Goal: Contribute content: Add original content to the website for others to see

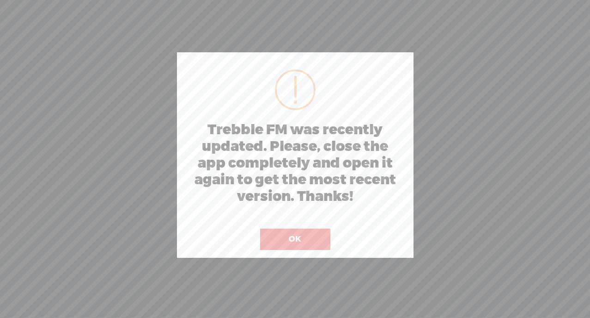
click at [303, 242] on button "OK" at bounding box center [295, 238] width 70 height 21
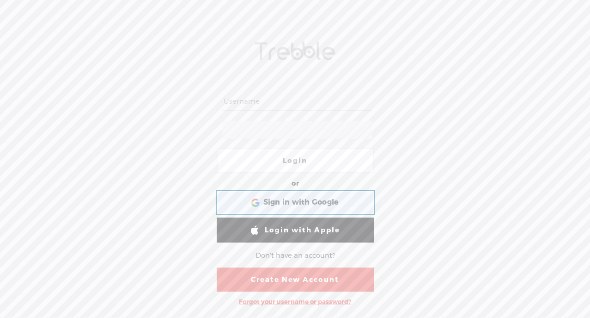
click at [304, 197] on span "Sign in with Google" at bounding box center [301, 202] width 76 height 10
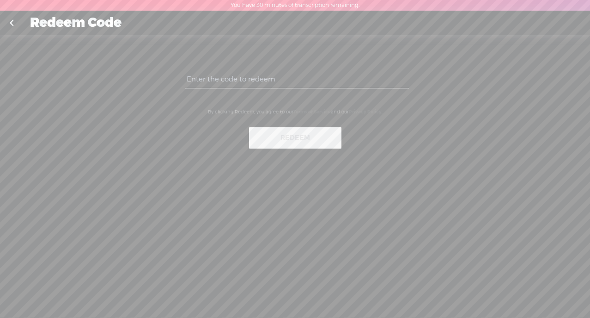
click at [12, 26] on link at bounding box center [11, 23] width 23 height 24
click at [13, 23] on link at bounding box center [11, 23] width 23 height 24
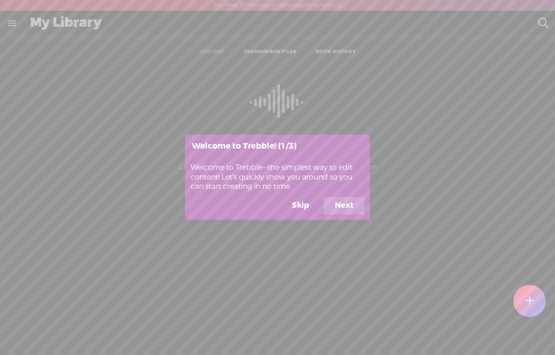
click at [361, 208] on button "Next" at bounding box center [344, 206] width 41 height 18
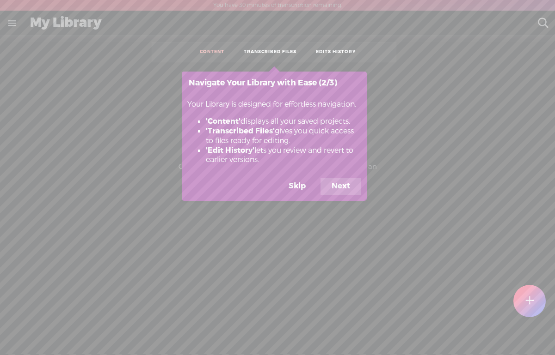
click at [344, 185] on button "Next" at bounding box center [340, 187] width 41 height 18
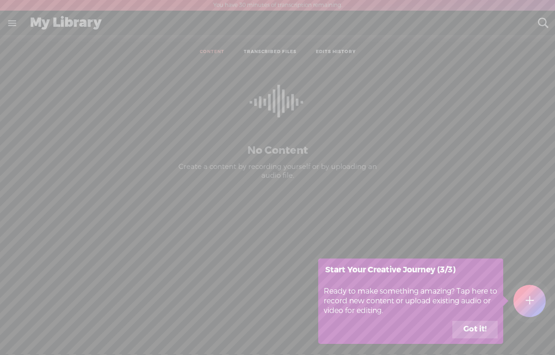
click at [488, 327] on button "Got it!" at bounding box center [474, 330] width 45 height 18
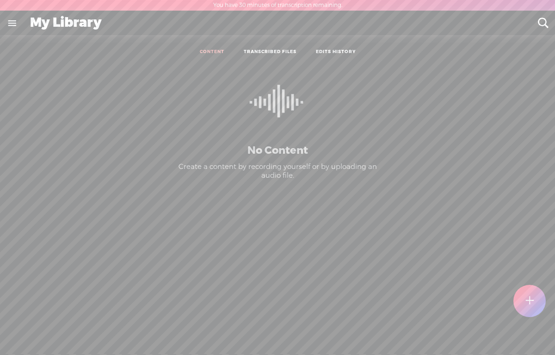
click at [265, 3] on label "You have 30 minutes of transcription remaining." at bounding box center [277, 5] width 129 height 7
click at [16, 26] on link at bounding box center [12, 23] width 24 height 24
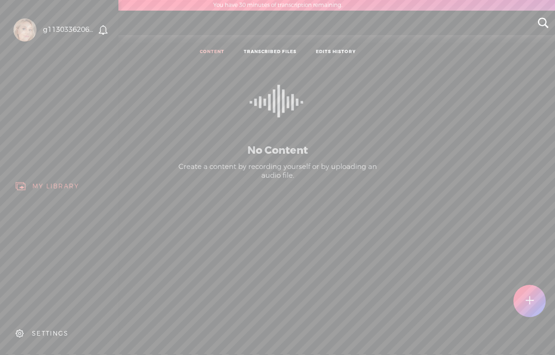
click at [326, 127] on body "You have 30 minutes of transcription remaining. Upgrade to increase your limit …" at bounding box center [277, 177] width 555 height 354
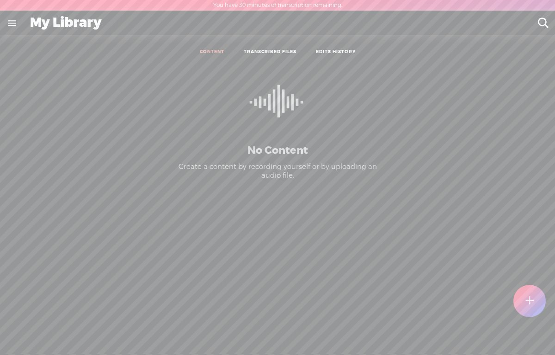
click at [534, 306] on div at bounding box center [529, 301] width 33 height 33
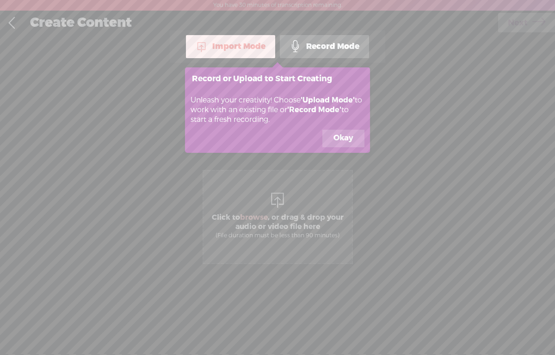
click at [342, 142] on button "Okay" at bounding box center [343, 139] width 42 height 18
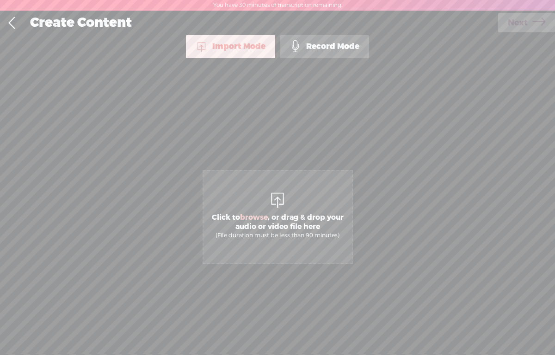
click at [333, 53] on div "Record Mode" at bounding box center [324, 46] width 89 height 23
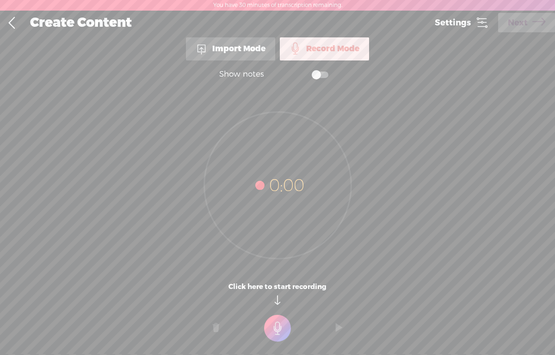
click at [282, 331] on t at bounding box center [277, 328] width 27 height 27
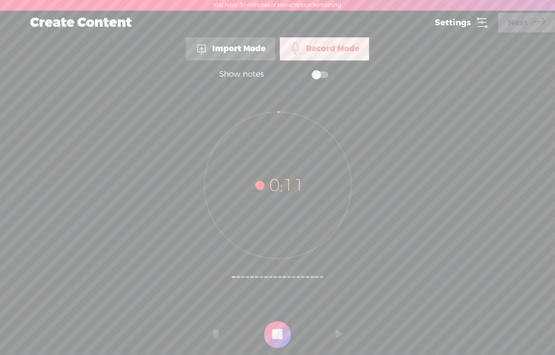
click at [277, 331] on t at bounding box center [277, 335] width 27 height 27
drag, startPoint x: 275, startPoint y: 338, endPoint x: 292, endPoint y: 336, distance: 17.7
click at [278, 337] on t at bounding box center [277, 335] width 27 height 27
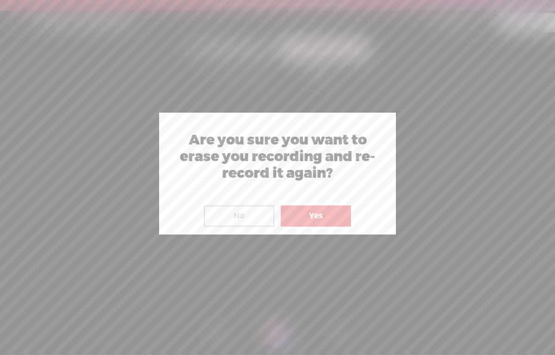
click at [254, 220] on button "No" at bounding box center [239, 216] width 70 height 21
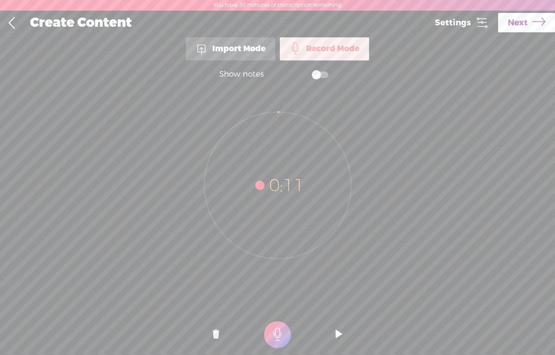
click at [284, 331] on t at bounding box center [277, 335] width 27 height 27
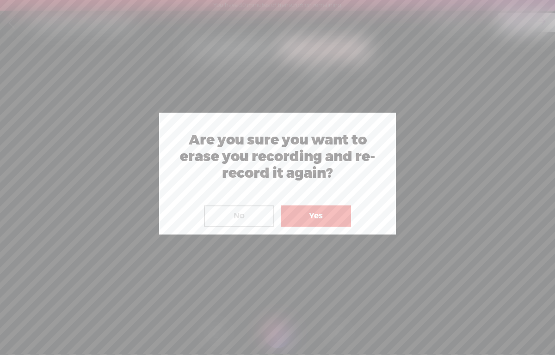
click at [301, 217] on button "Yes" at bounding box center [316, 216] width 70 height 21
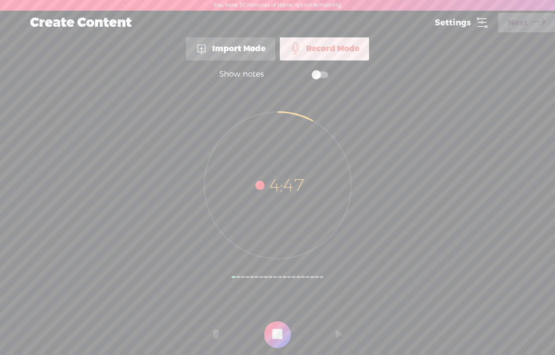
click at [276, 338] on t at bounding box center [277, 335] width 27 height 27
click at [508, 25] on span "Next" at bounding box center [517, 23] width 20 height 24
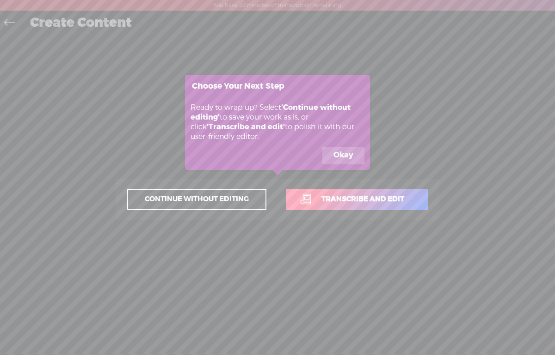
click at [336, 155] on button "Okay" at bounding box center [343, 156] width 42 height 18
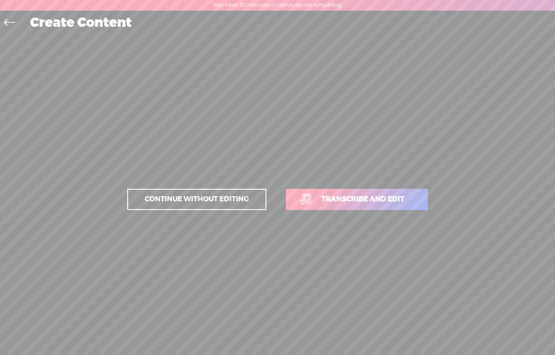
click at [264, 198] on link "Continue without editing" at bounding box center [196, 199] width 139 height 21
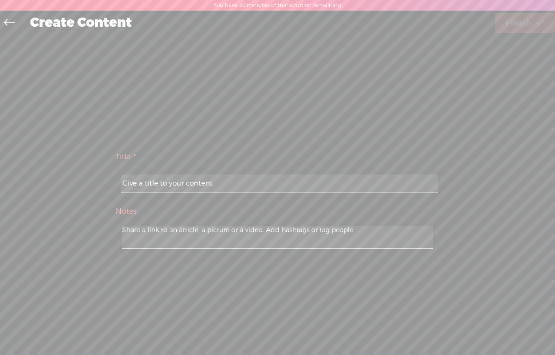
click at [9, 22] on icon at bounding box center [9, 23] width 11 height 21
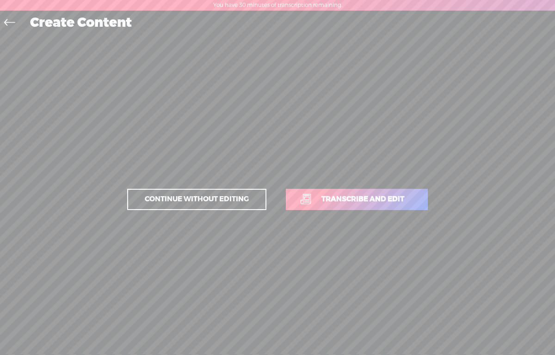
click at [223, 200] on span "Continue without editing" at bounding box center [196, 199] width 123 height 13
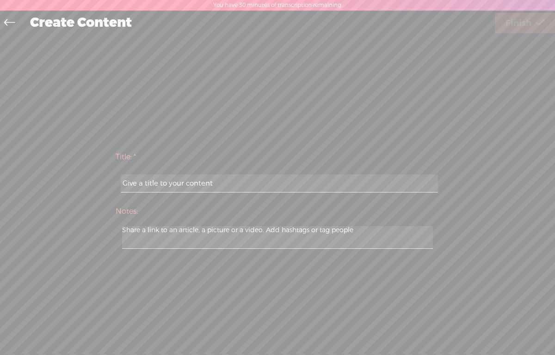
click at [345, 190] on input "text" at bounding box center [279, 184] width 317 height 18
click at [343, 183] on input "text" at bounding box center [279, 184] width 317 height 18
click at [263, 187] on input "text" at bounding box center [279, 184] width 317 height 18
click at [197, 189] on input "text" at bounding box center [279, 184] width 317 height 18
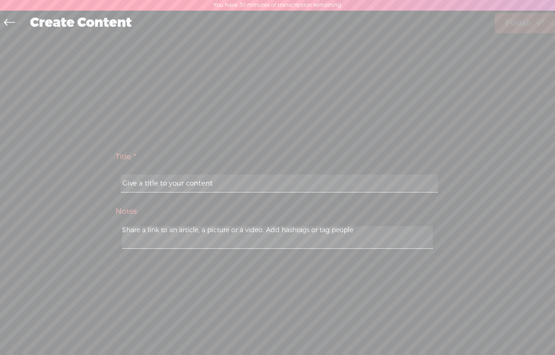
click at [217, 237] on textarea at bounding box center [277, 237] width 311 height 23
click at [226, 190] on input "text" at bounding box center [279, 184] width 317 height 18
click at [7, 20] on icon at bounding box center [9, 23] width 11 height 21
